Goal: Information Seeking & Learning: Understand process/instructions

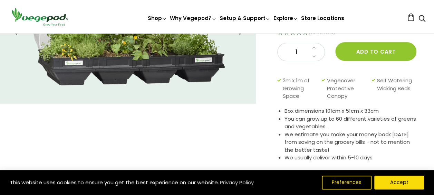
scroll to position [138, 0]
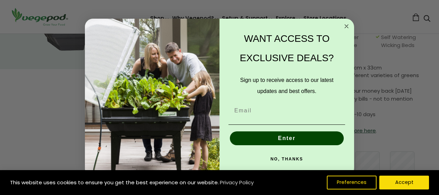
click at [349, 29] on circle "Close dialog" at bounding box center [347, 26] width 8 height 8
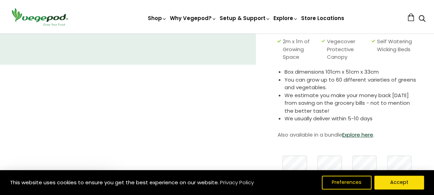
scroll to position [35, 0]
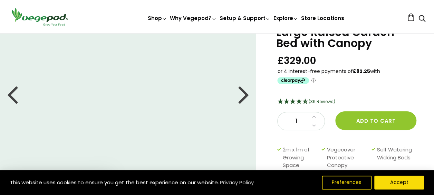
click at [246, 94] on div at bounding box center [243, 93] width 11 height 31
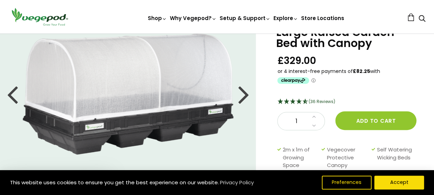
click at [246, 94] on div at bounding box center [243, 93] width 11 height 31
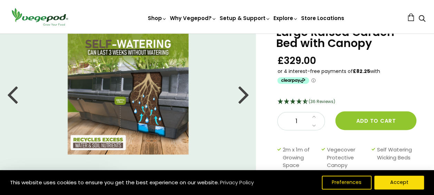
click at [246, 94] on div at bounding box center [243, 93] width 11 height 31
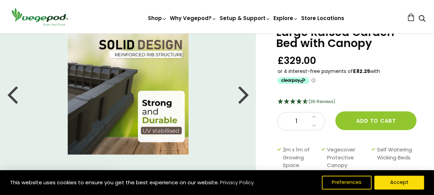
click at [246, 94] on div at bounding box center [243, 93] width 11 height 31
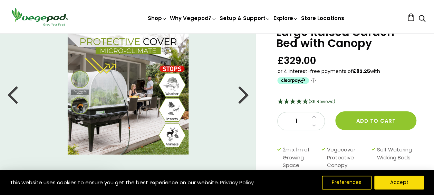
click at [246, 94] on div at bounding box center [243, 93] width 11 height 31
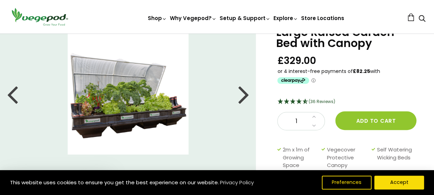
click at [246, 94] on div at bounding box center [243, 93] width 11 height 31
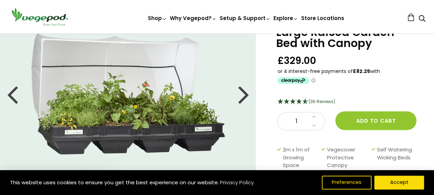
click at [246, 94] on div at bounding box center [243, 93] width 11 height 31
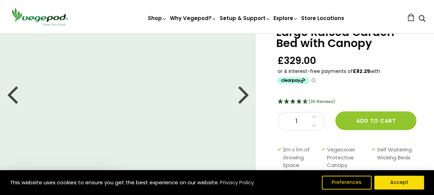
click at [246, 94] on div at bounding box center [243, 93] width 11 height 31
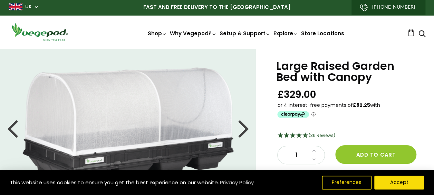
scroll to position [0, 0]
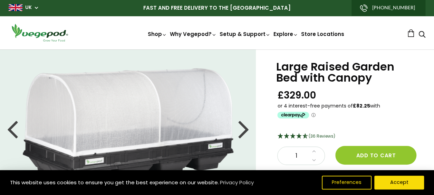
click at [245, 129] on div at bounding box center [243, 128] width 11 height 31
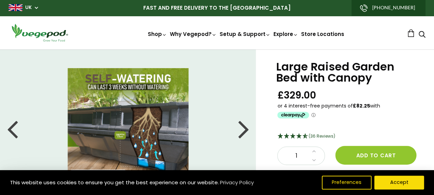
click at [245, 129] on div at bounding box center [243, 128] width 11 height 31
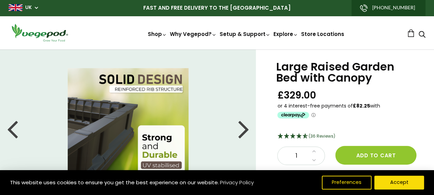
click at [245, 129] on div at bounding box center [243, 128] width 11 height 31
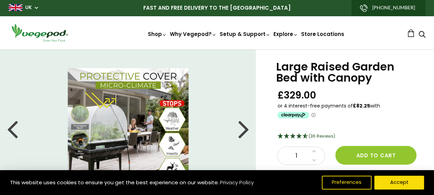
click at [245, 129] on div at bounding box center [243, 128] width 11 height 31
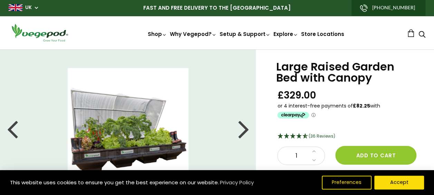
click at [245, 129] on div at bounding box center [243, 128] width 11 height 31
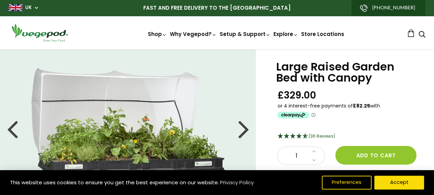
click at [245, 129] on div at bounding box center [243, 128] width 11 height 31
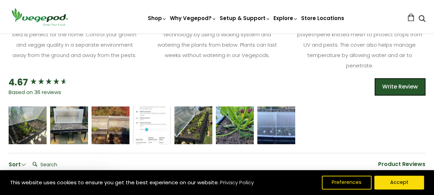
scroll to position [414, 0]
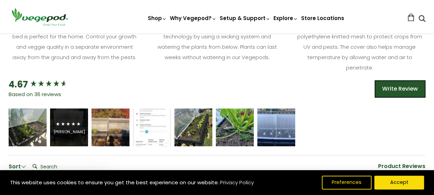
click at [71, 133] on div "[PERSON_NAME]" at bounding box center [69, 131] width 31 height 5
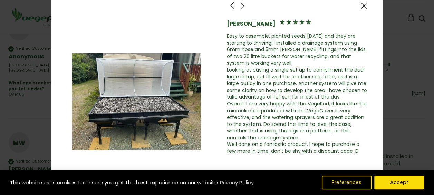
scroll to position [0, 0]
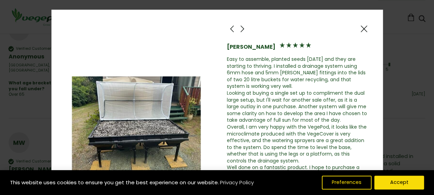
click at [238, 30] on span at bounding box center [242, 29] width 8 height 9
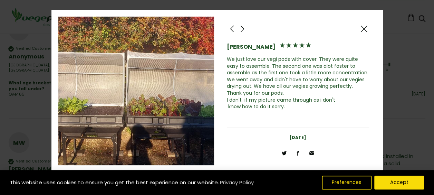
click at [238, 30] on span at bounding box center [242, 29] width 8 height 9
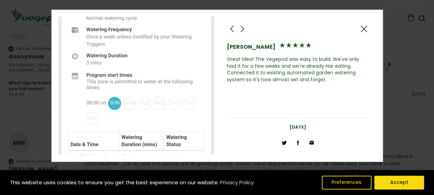
click at [243, 28] on span at bounding box center [242, 29] width 8 height 9
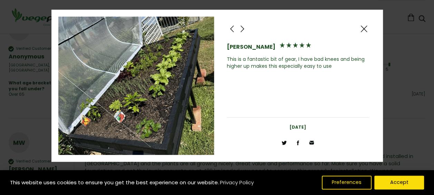
click at [243, 28] on span at bounding box center [242, 29] width 8 height 9
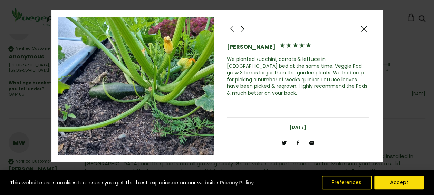
click at [243, 28] on span at bounding box center [242, 29] width 8 height 9
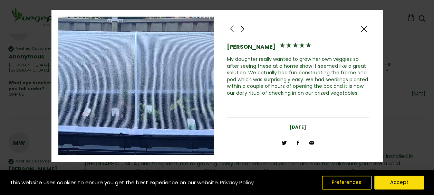
click at [243, 28] on span at bounding box center [242, 29] width 8 height 9
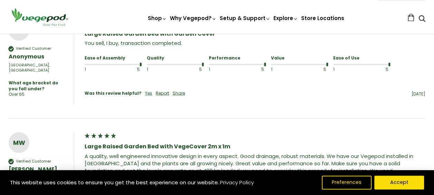
scroll to position [444, 0]
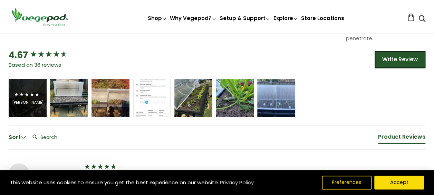
click at [30, 105] on div "[PERSON_NAME]" at bounding box center [28, 98] width 38 height 38
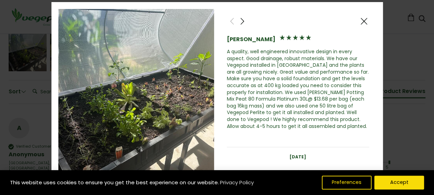
scroll to position [616, 0]
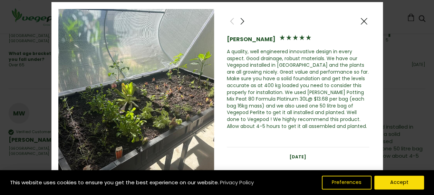
click at [242, 21] on span at bounding box center [242, 21] width 8 height 9
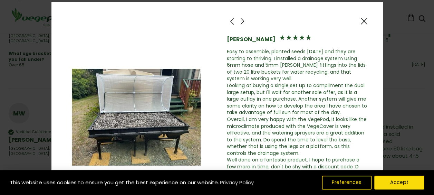
click at [360, 21] on span at bounding box center [364, 21] width 8 height 9
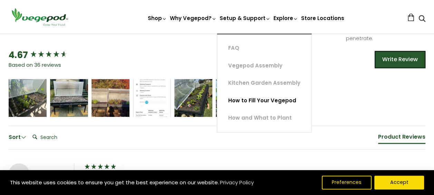
click at [250, 99] on link "How to Fill Your Vegepod" at bounding box center [264, 101] width 94 height 18
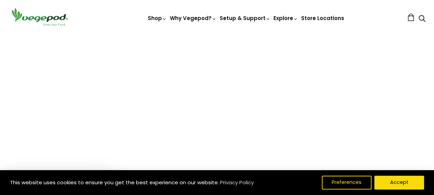
scroll to position [104, 0]
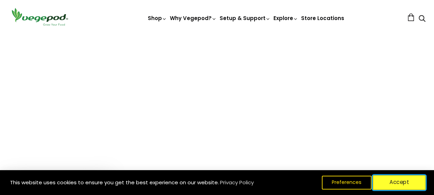
click at [396, 184] on button "Accept" at bounding box center [399, 182] width 53 height 15
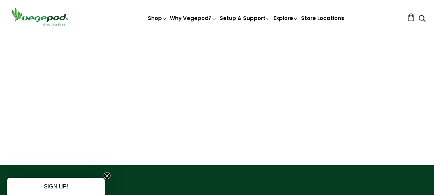
scroll to position [173, 0]
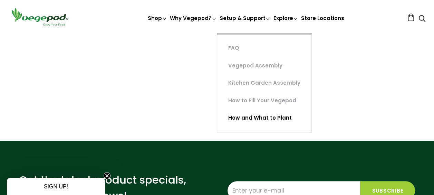
click at [249, 117] on link "How and What to Plant" at bounding box center [264, 118] width 94 height 18
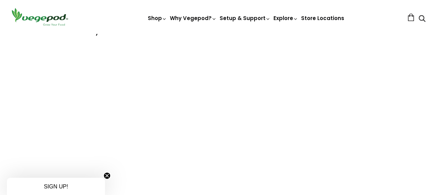
scroll to position [1554, 0]
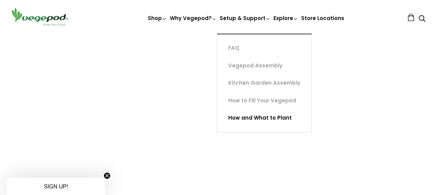
click at [256, 121] on link "How and What to Plant" at bounding box center [264, 118] width 94 height 18
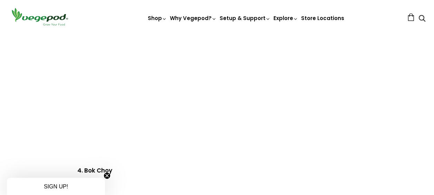
scroll to position [725, 0]
